Goal: Information Seeking & Learning: Find contact information

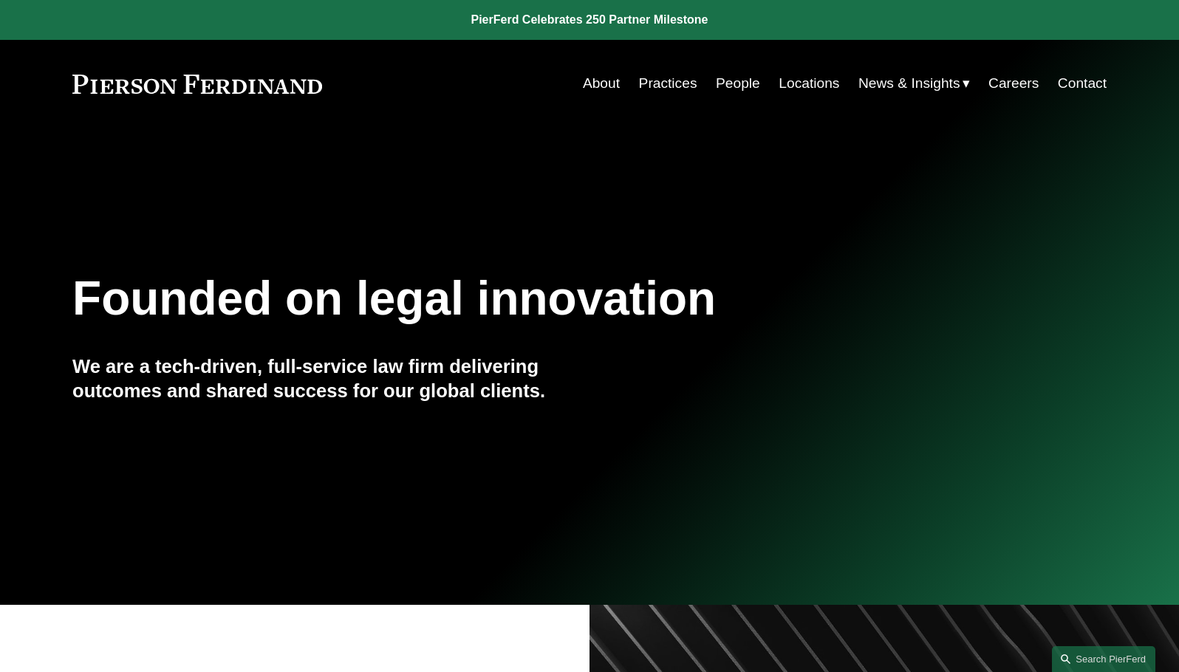
click at [732, 83] on link "People" at bounding box center [738, 83] width 44 height 28
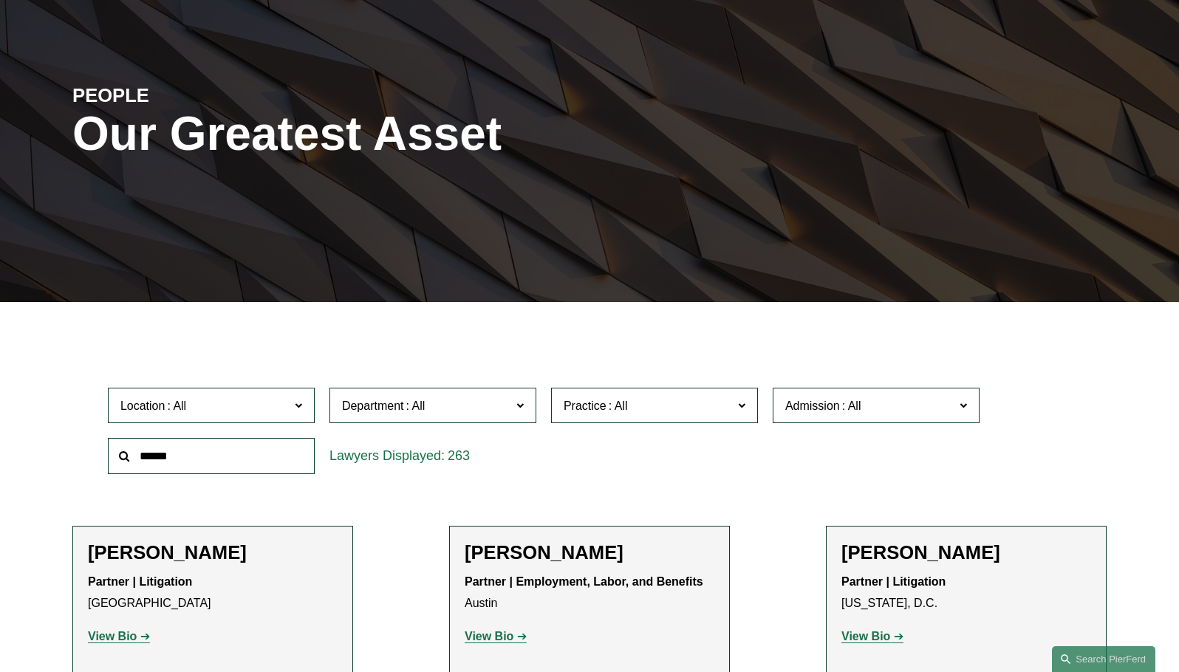
scroll to position [116, 0]
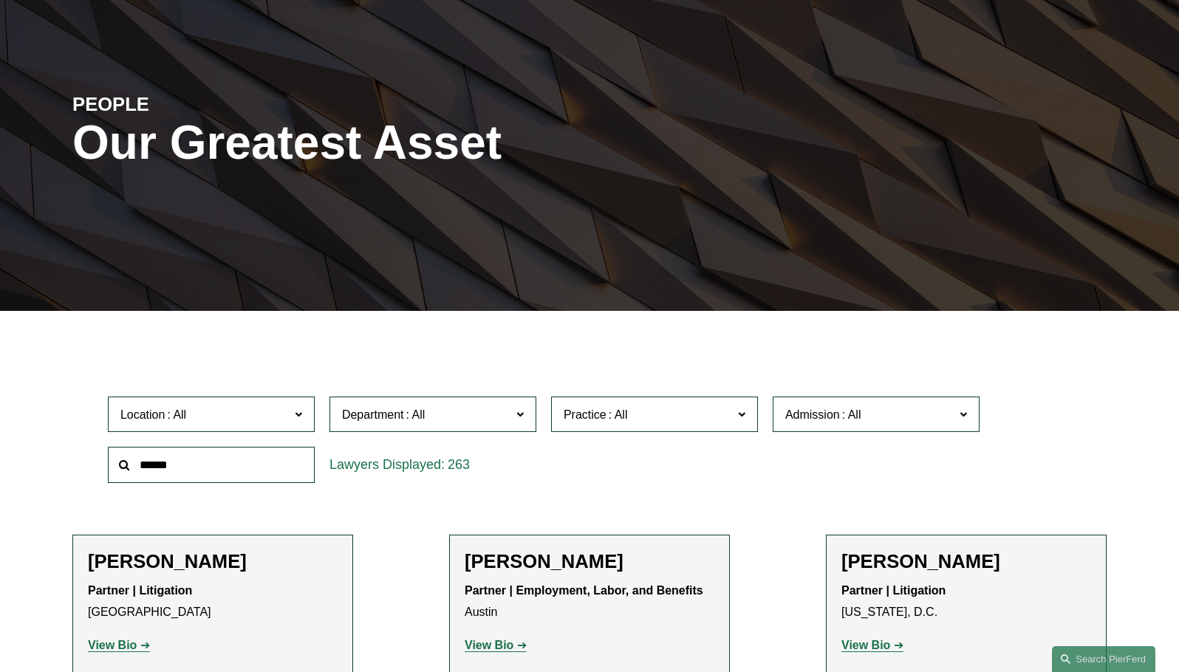
click at [229, 463] on input "text" at bounding box center [211, 465] width 207 height 36
type input "**********"
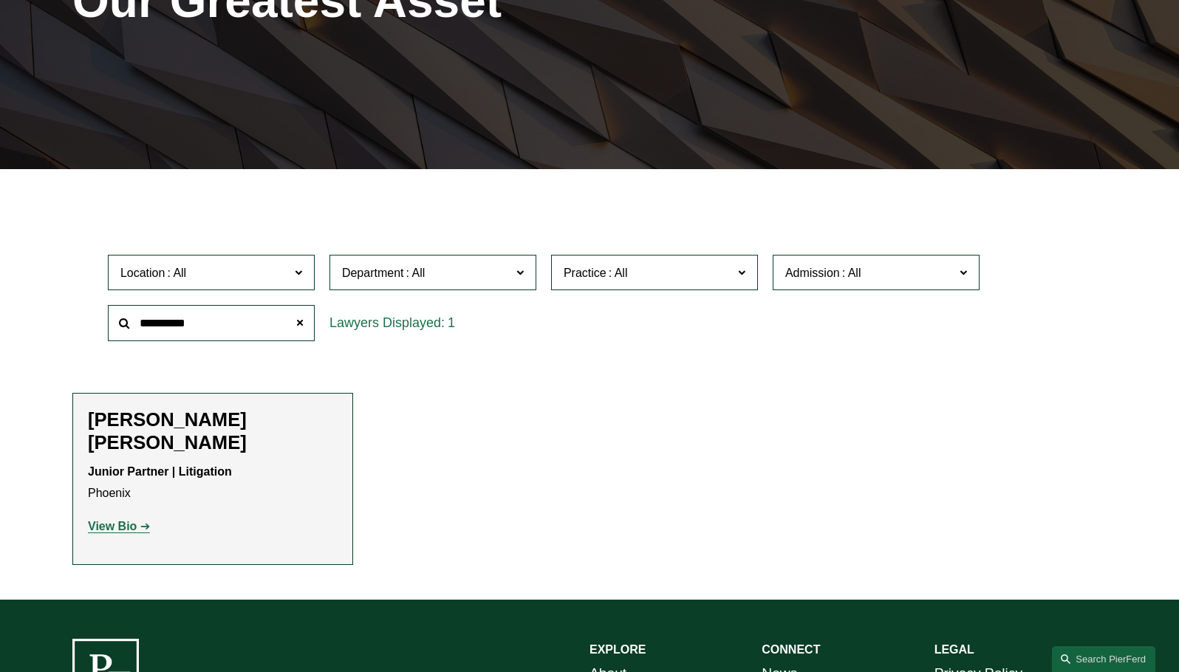
scroll to position [261, 0]
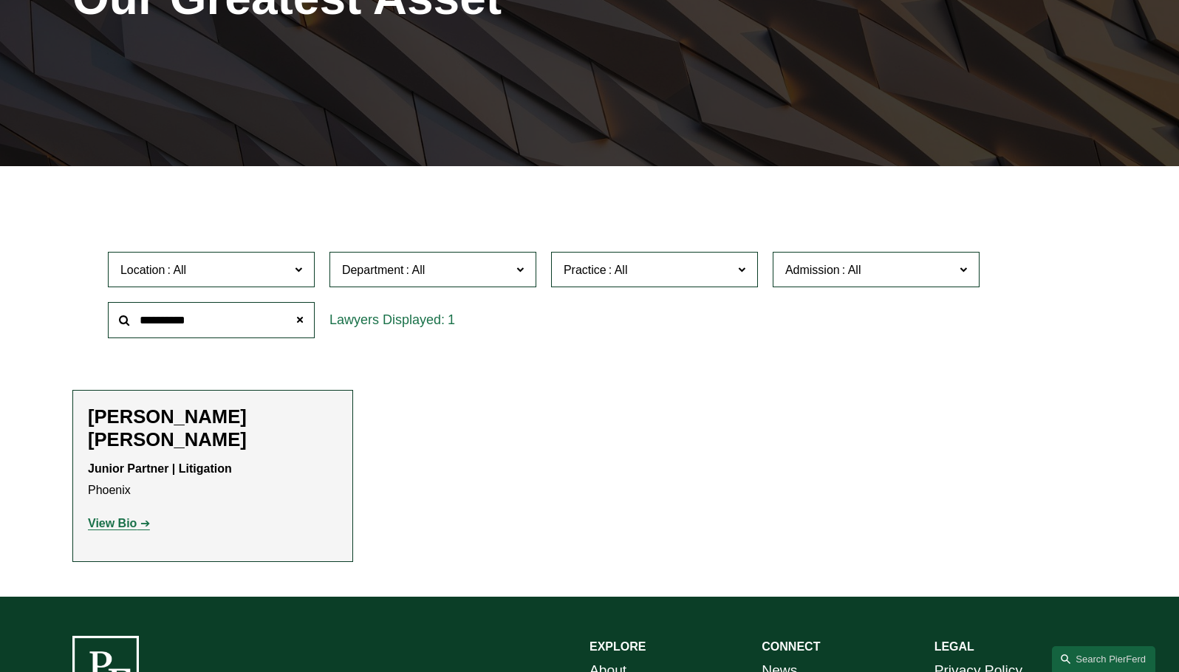
click at [222, 429] on div "McCall K. Bauersfeld Junior Partner | Litigation Phoenix View Bio Location: Pho…" at bounding box center [213, 476] width 250 height 141
click at [117, 517] on strong "View Bio" at bounding box center [112, 523] width 49 height 13
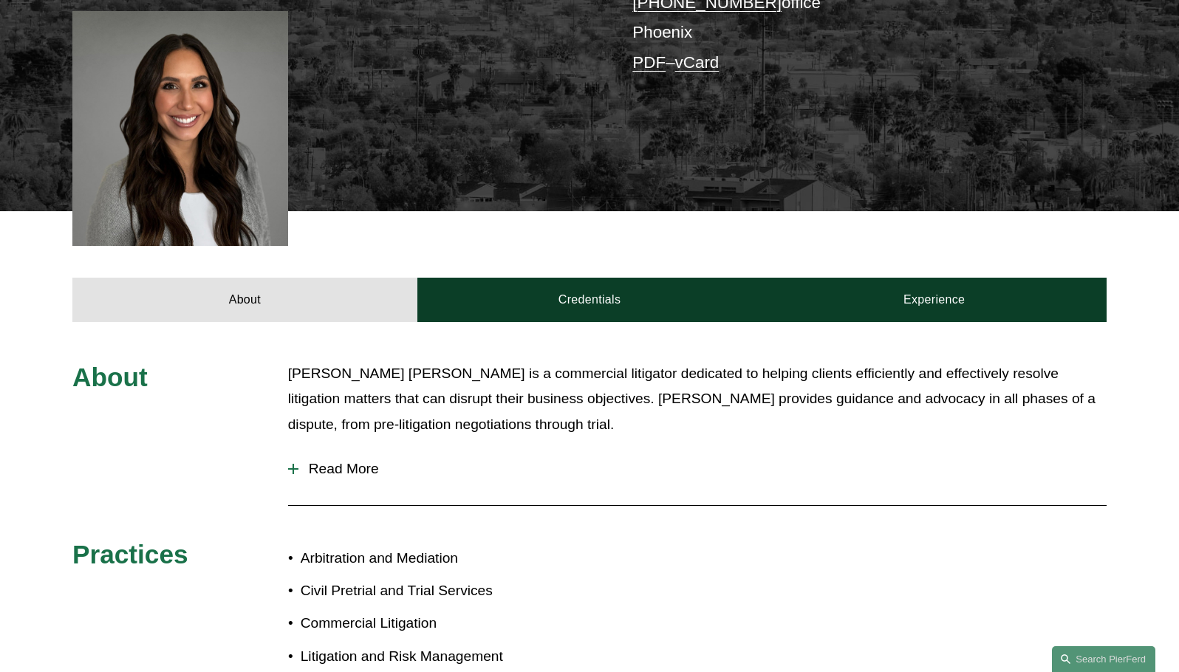
scroll to position [420, 0]
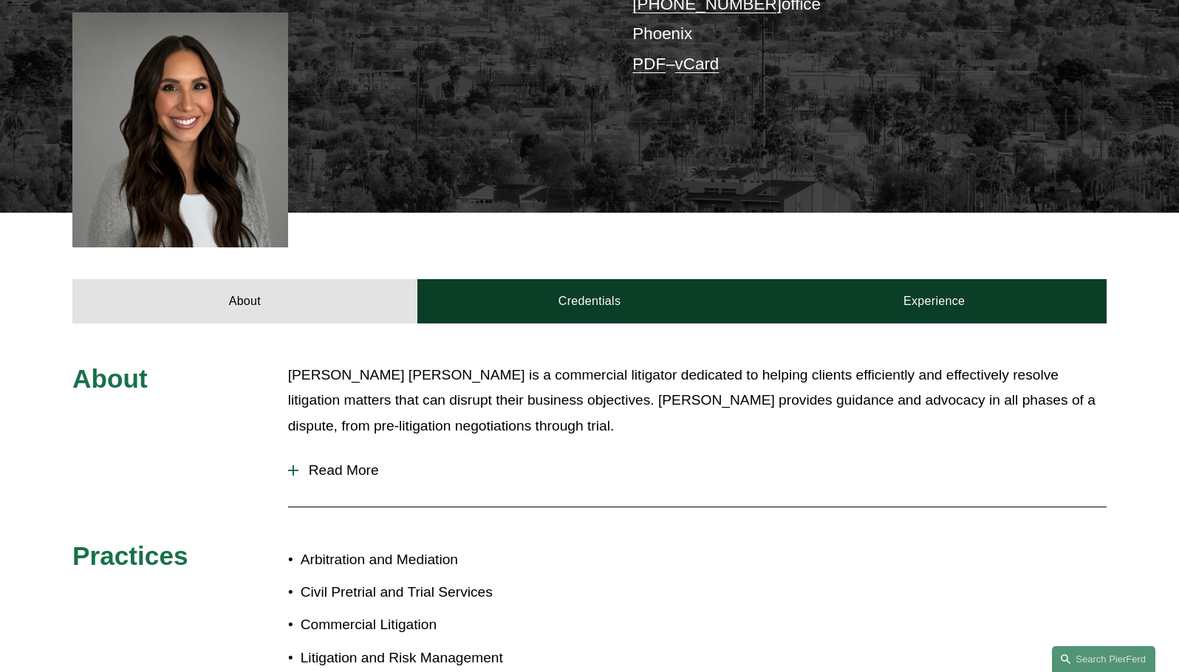
click at [302, 463] on span "Read More" at bounding box center [703, 471] width 808 height 16
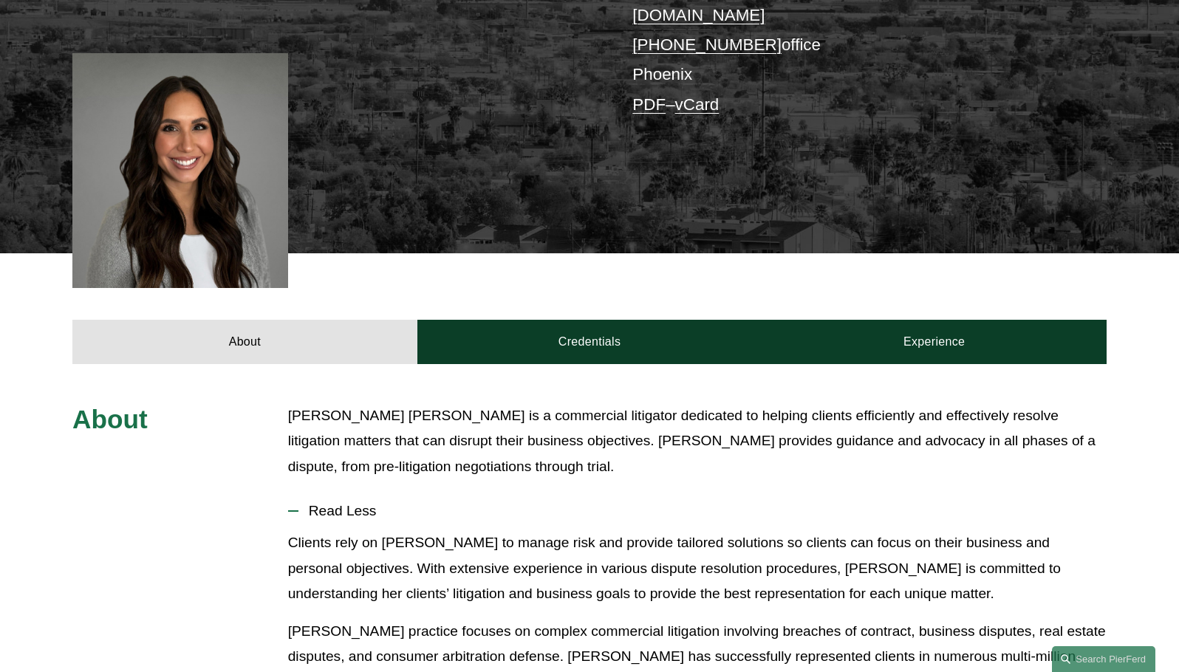
scroll to position [380, 0]
